Goal: Use online tool/utility

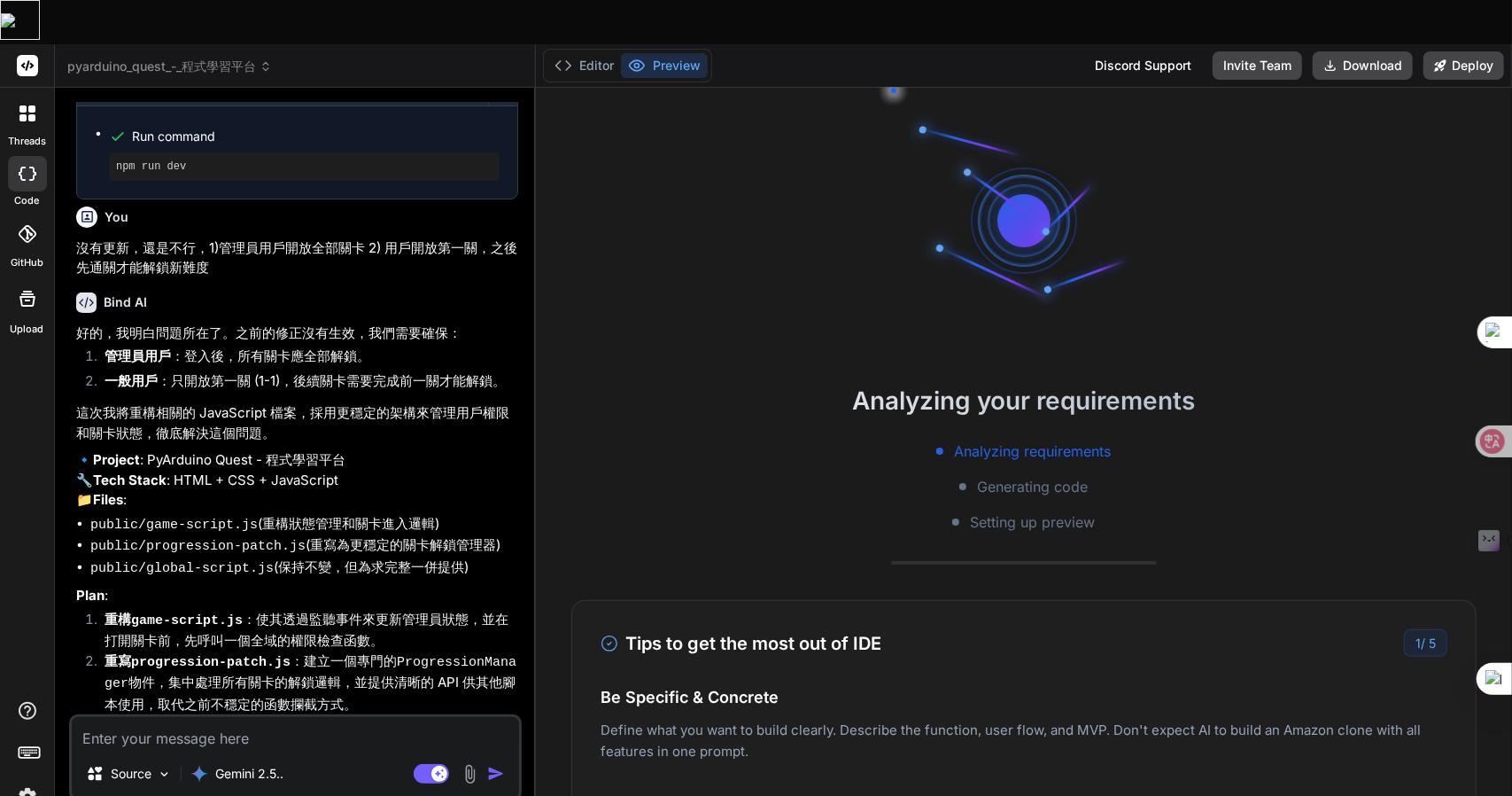
scroll to position [1365, 0]
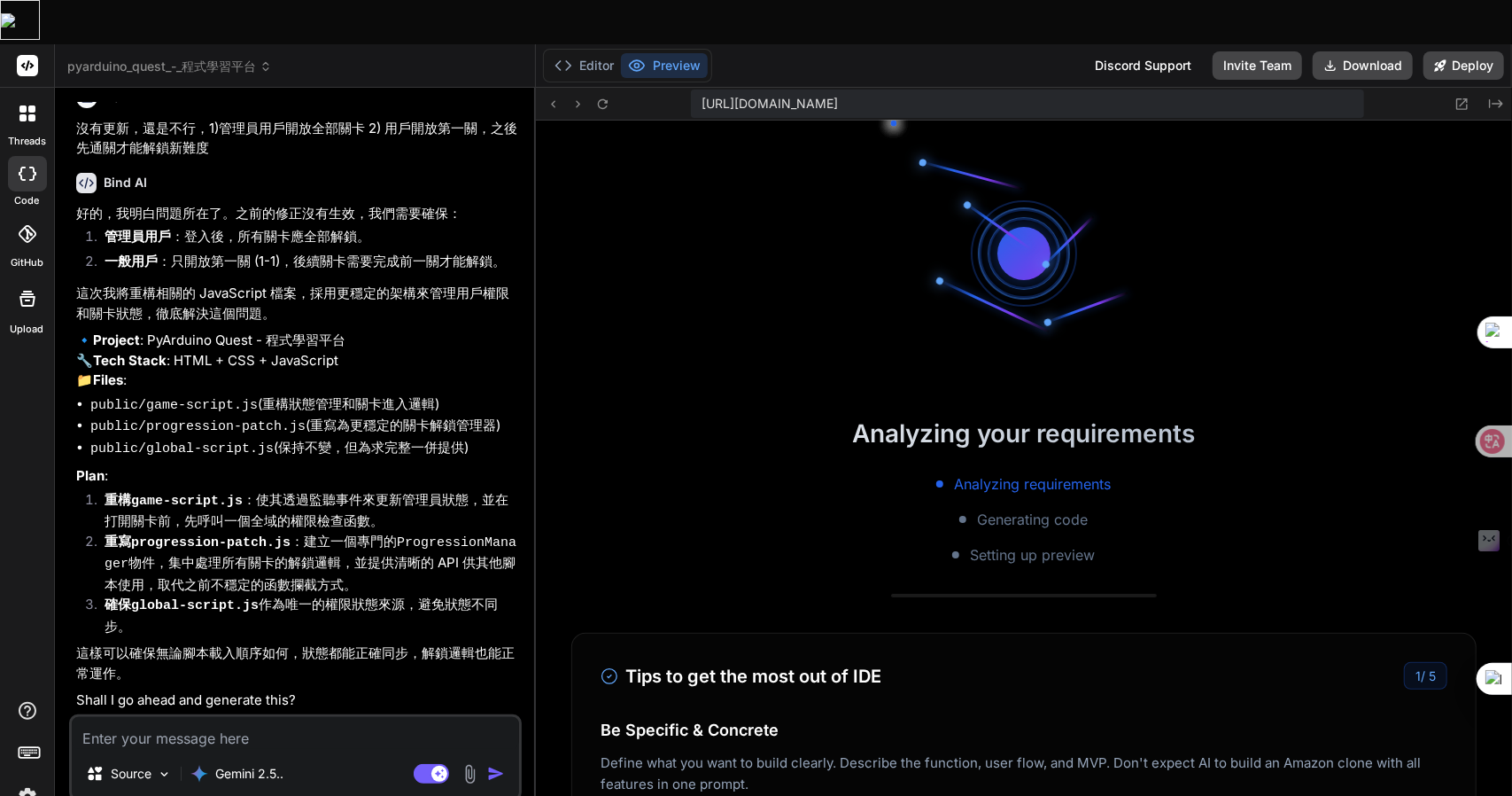
type textarea "x"
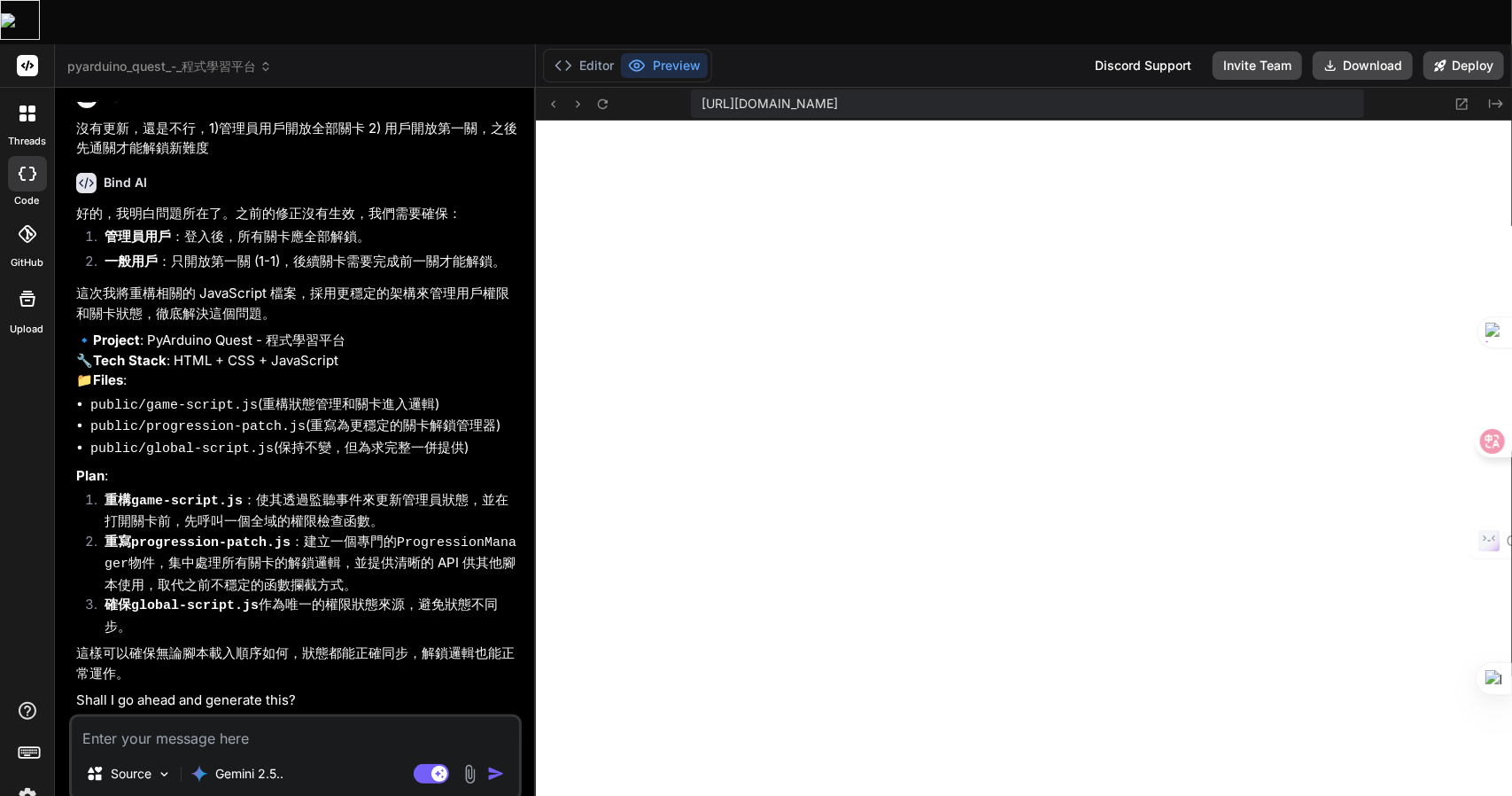
scroll to position [546, 0]
click at [213, 717] on textarea at bounding box center [295, 732] width 447 height 32
type textarea "一"
type textarea "x"
type textarea "一弓"
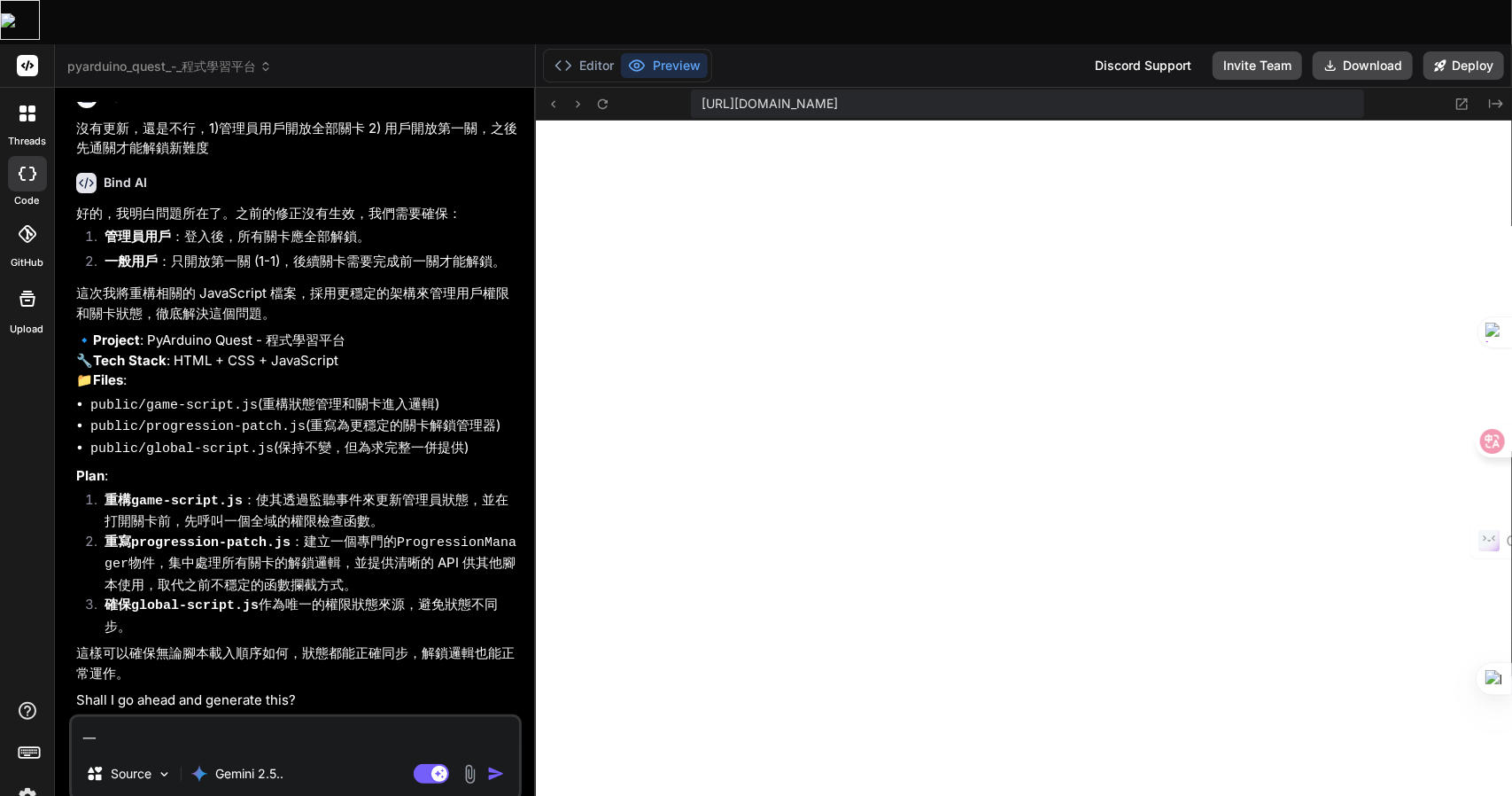
type textarea "x"
type textarea "一弓口"
type textarea "x"
type textarea "可"
type textarea "x"
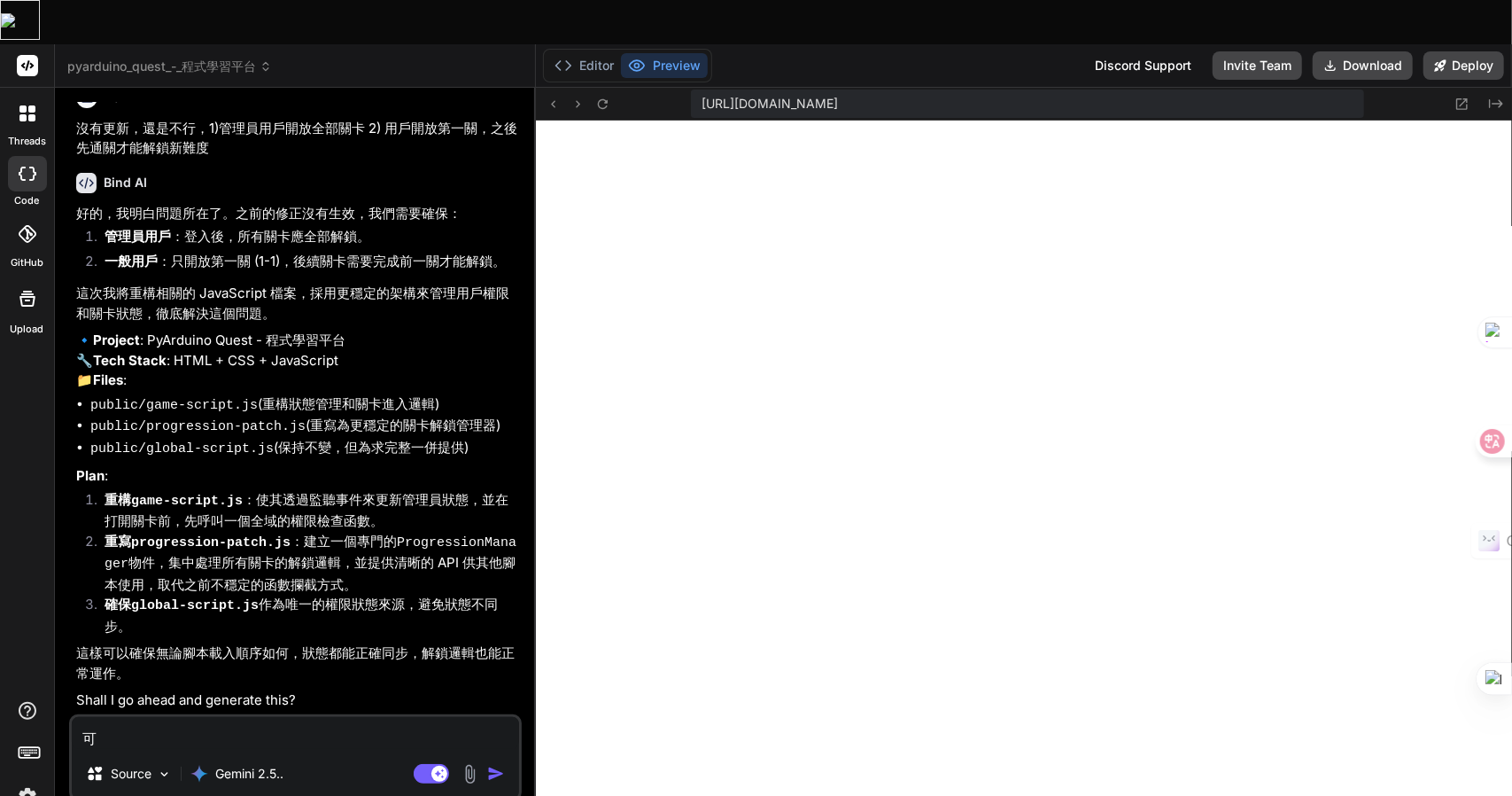
type textarea "可女"
type textarea "x"
type textarea "可女[PERSON_NAME]"
type textarea "x"
type textarea "可女戈人"
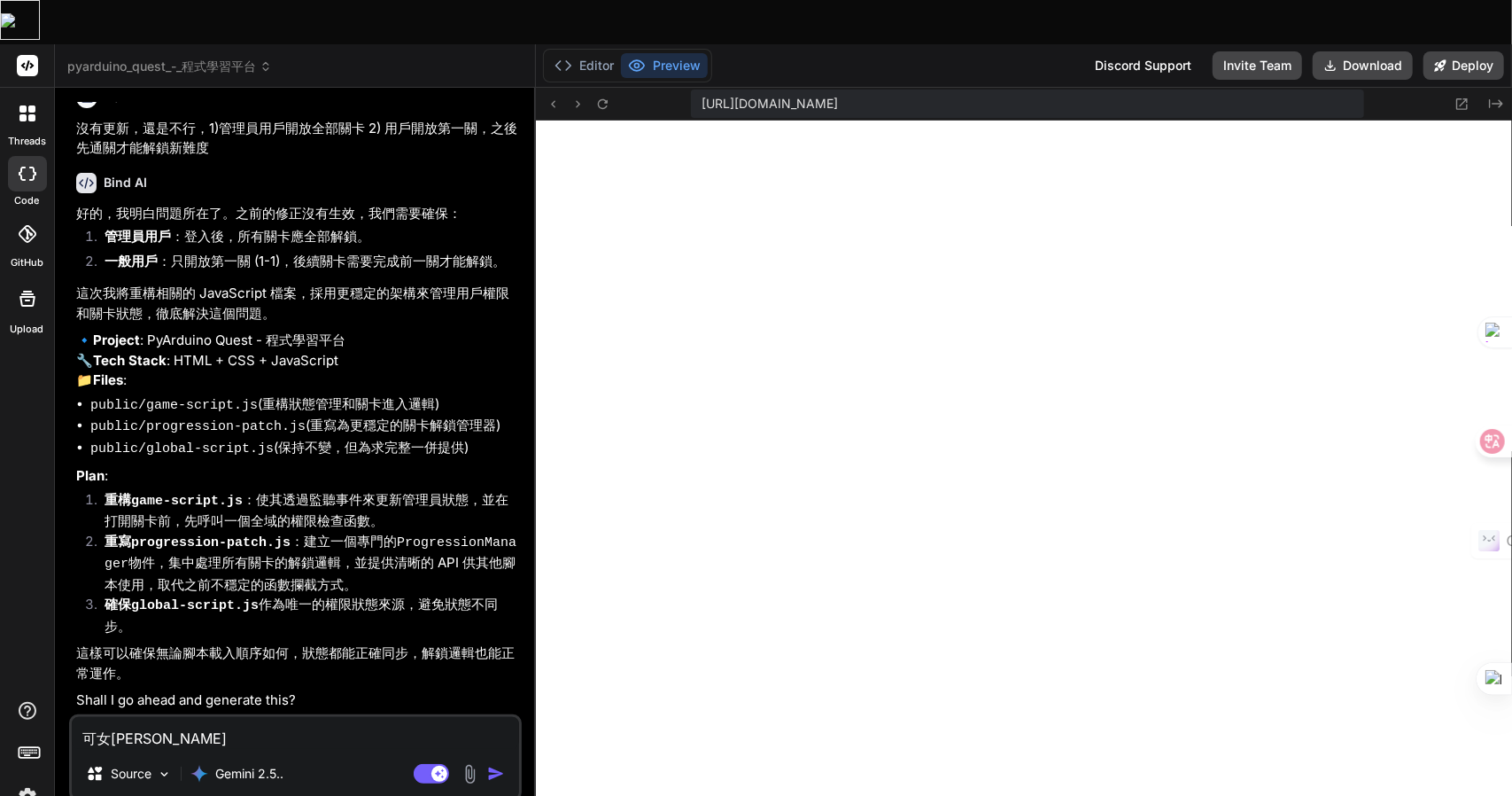
type textarea "x"
type textarea "可以"
type textarea "x"
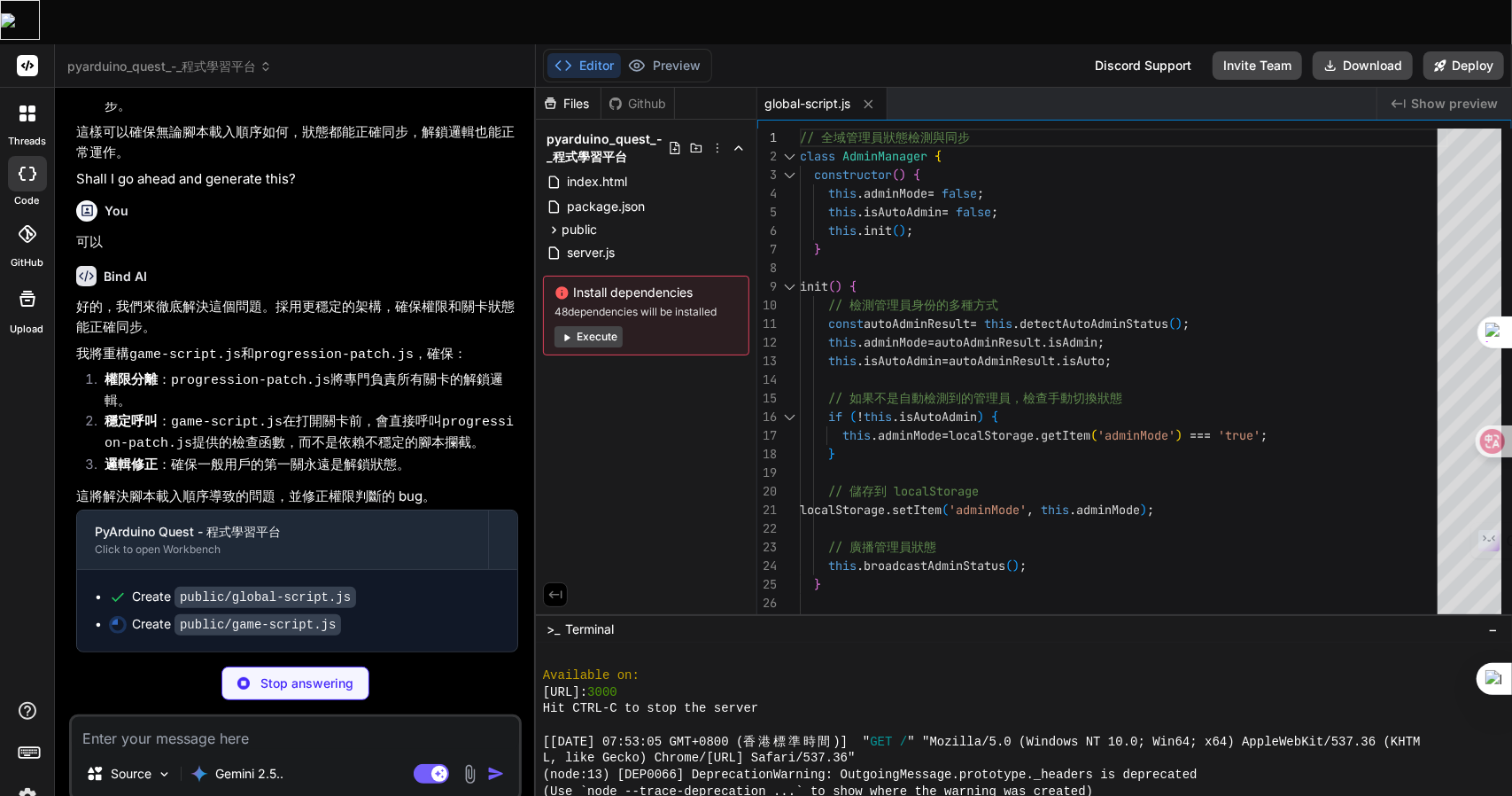
scroll to position [1879, 0]
type textarea "x"
type textarea "} });"
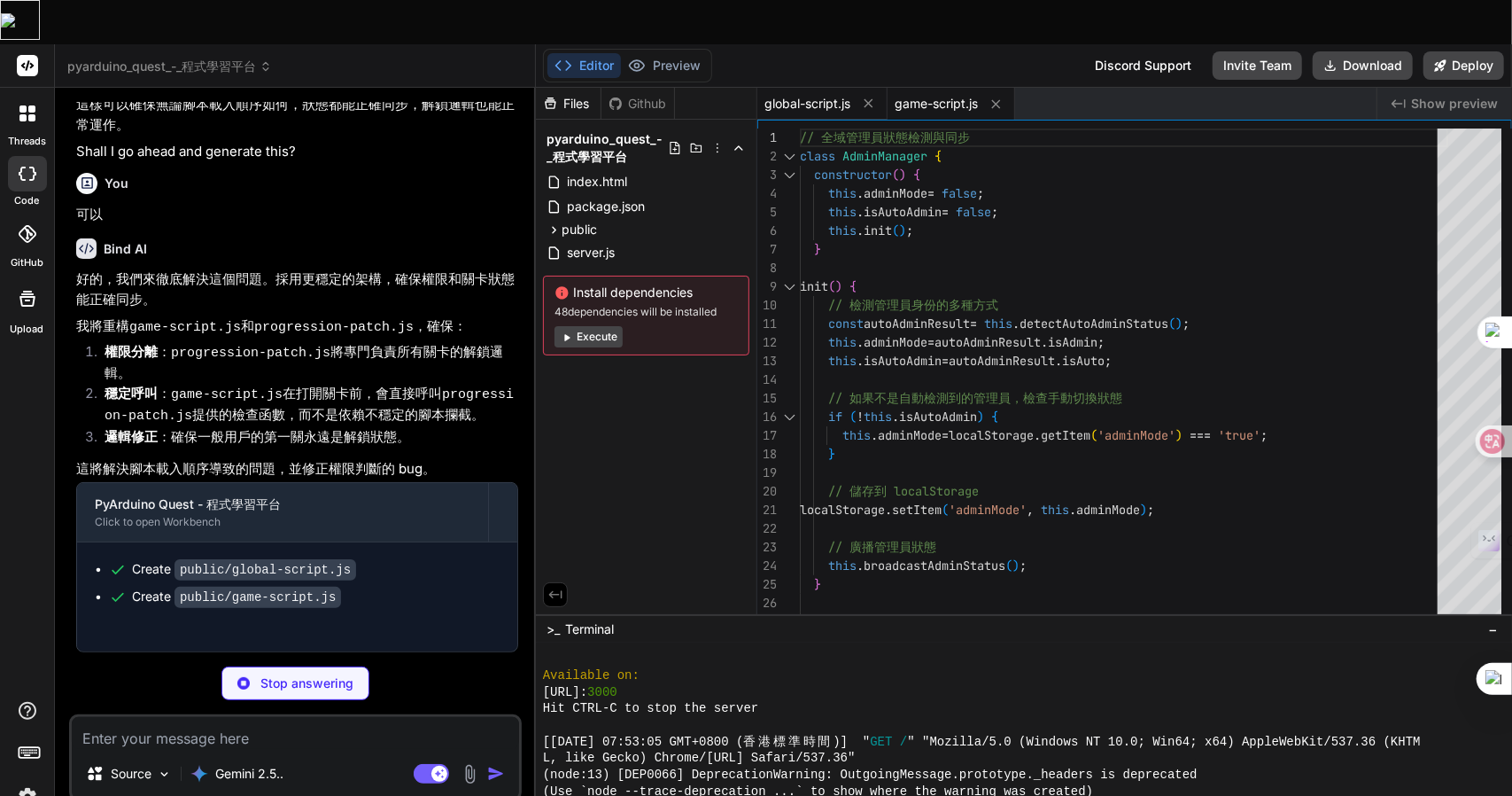
type textarea "x"
type textarea "} `; document.head.appendChild(style);"
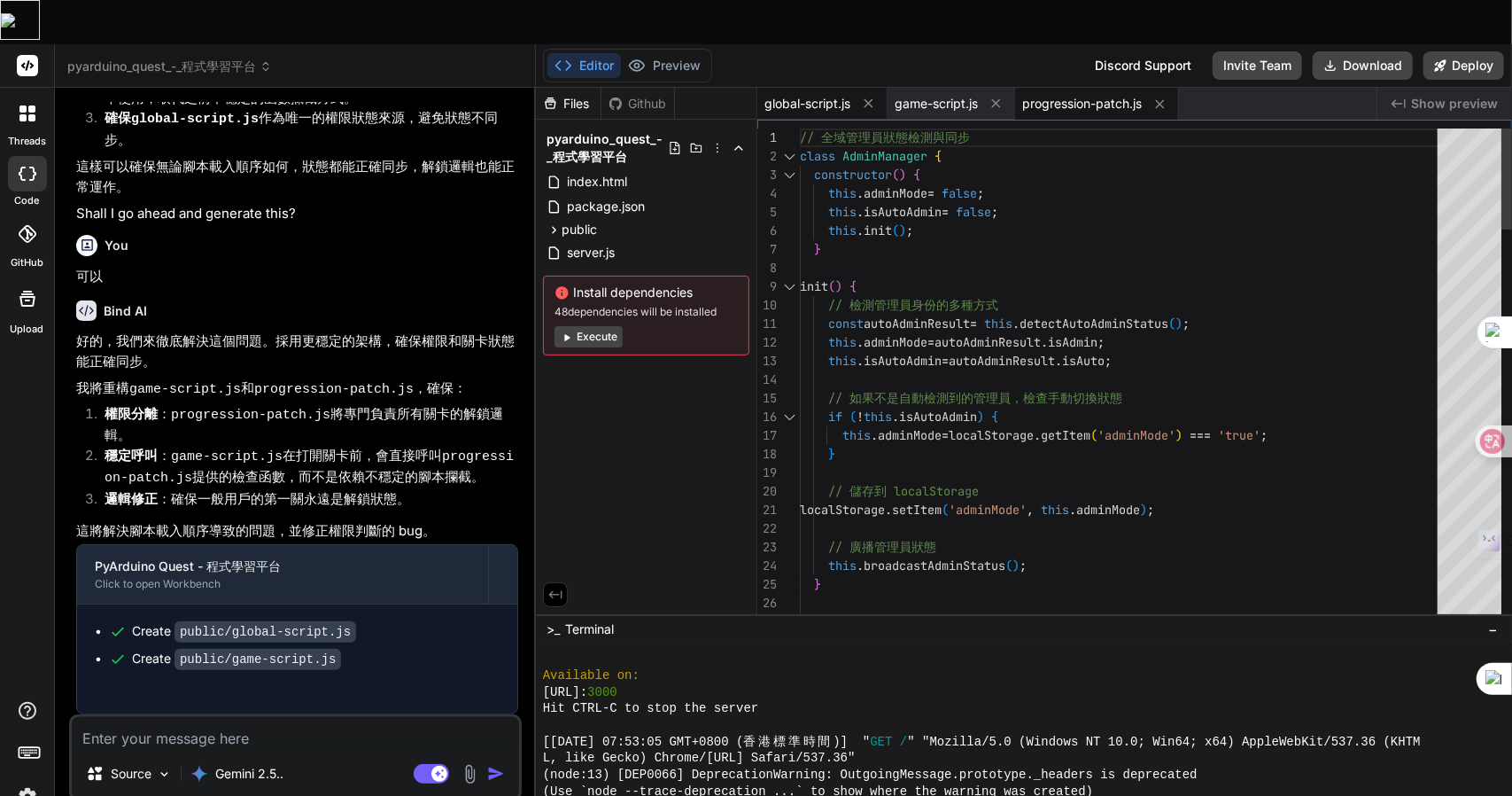
type textarea "x"
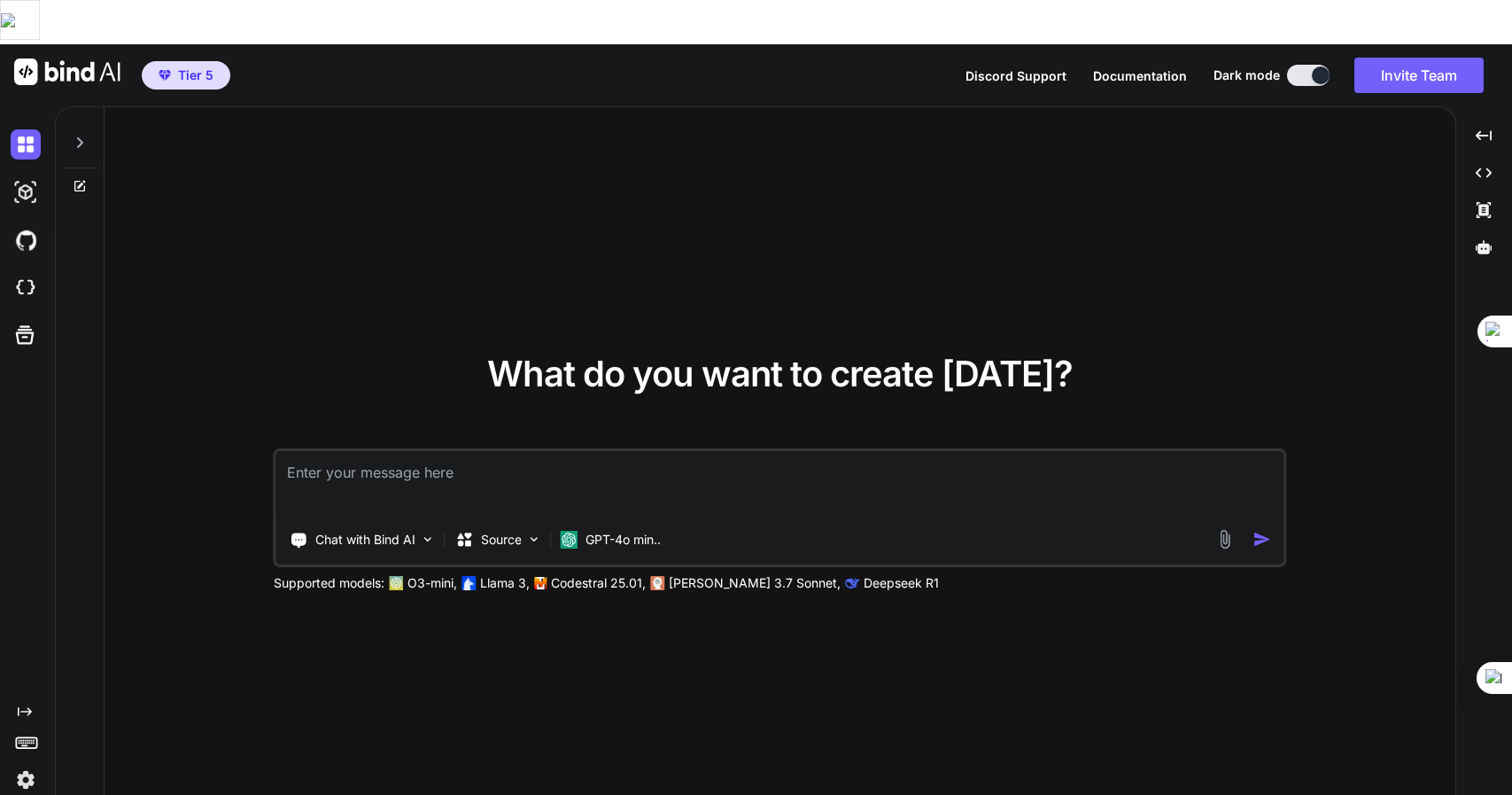
type textarea "x"
